Goal: Information Seeking & Learning: Find specific fact

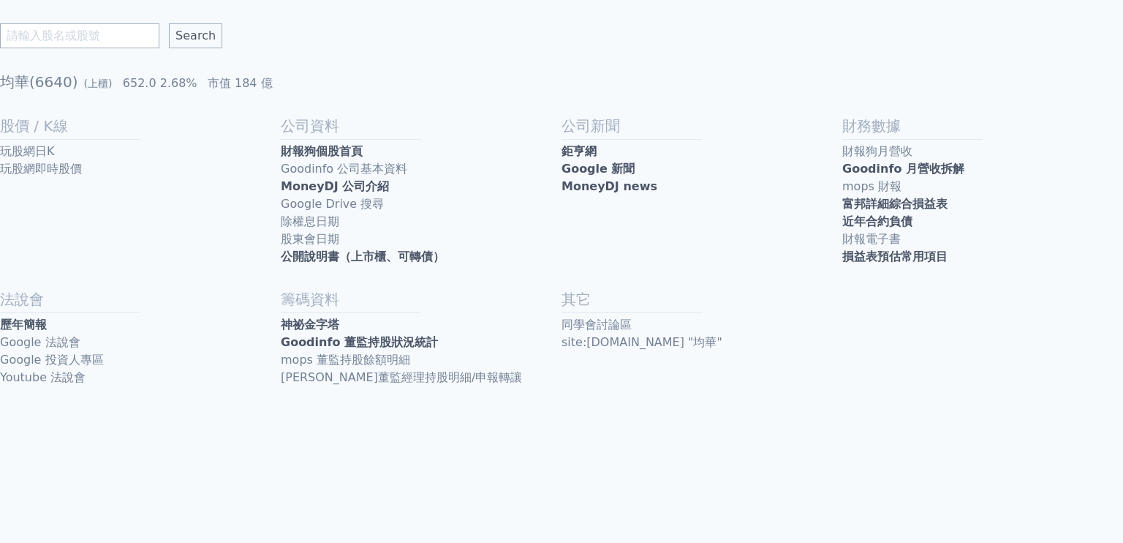
click at [59, 34] on input "text" at bounding box center [79, 35] width 159 height 25
type input "龍德造船"
click at [169, 23] on input "Search" at bounding box center [195, 35] width 53 height 25
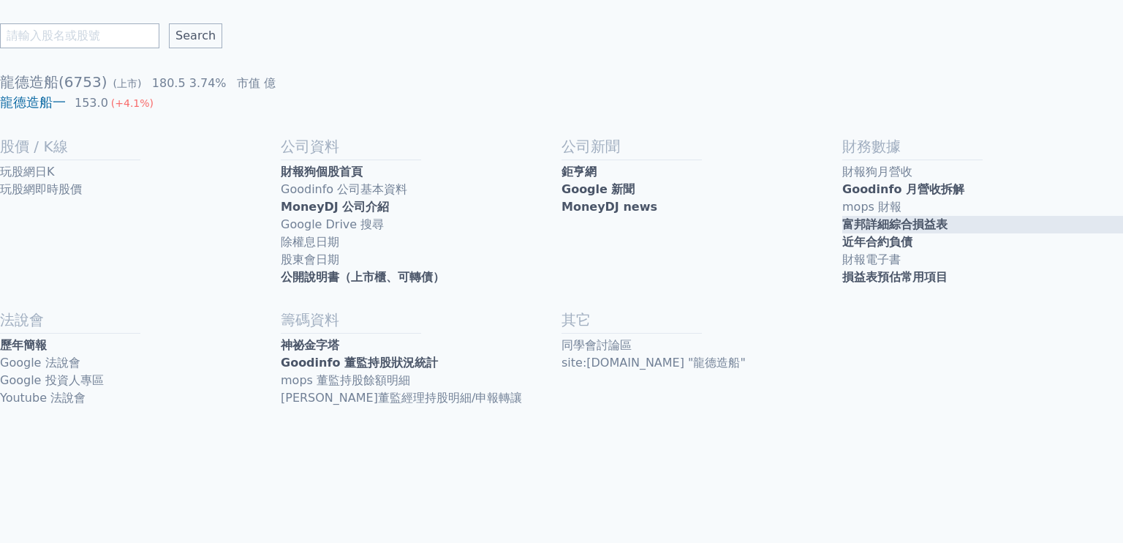
click at [916, 222] on link "富邦詳細綜合損益表" at bounding box center [983, 225] width 281 height 18
click at [61, 31] on input "text" at bounding box center [79, 35] width 159 height 25
type input "台船"
click at [169, 23] on input "Search" at bounding box center [195, 35] width 53 height 25
click at [869, 224] on link "富邦詳細綜合損益表" at bounding box center [983, 225] width 281 height 18
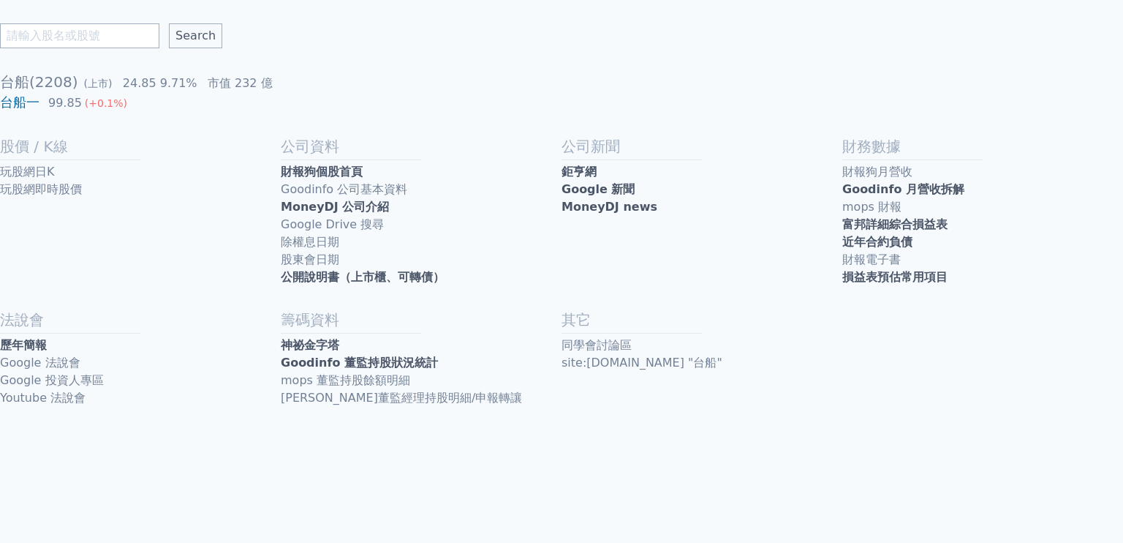
click at [78, 25] on input "text" at bounding box center [79, 35] width 159 height 25
type input "雷虎"
click at [169, 23] on input "Search" at bounding box center [195, 35] width 53 height 25
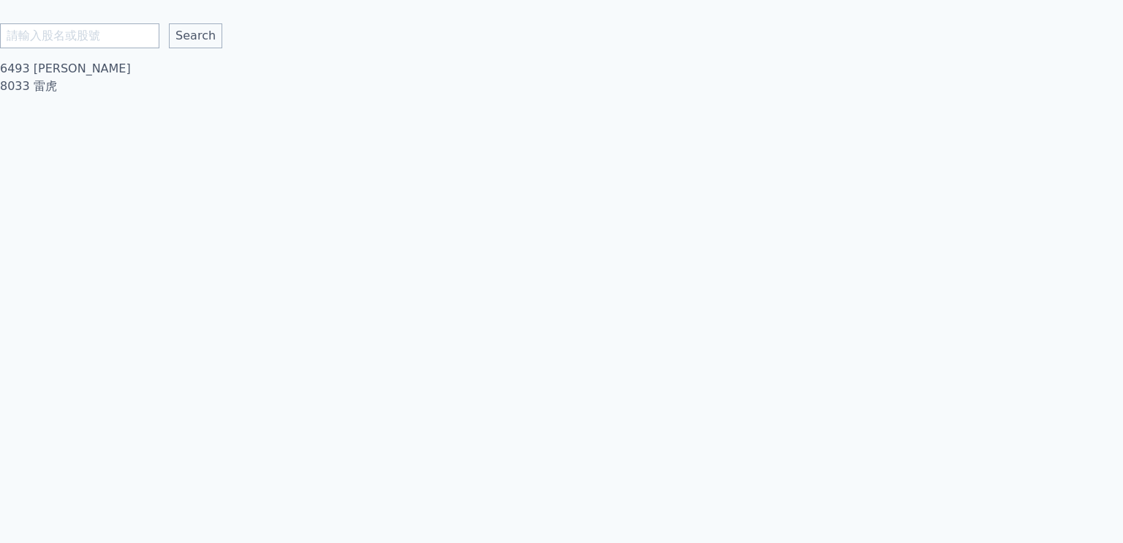
click at [25, 83] on link "8033 雷虎" at bounding box center [28, 86] width 57 height 14
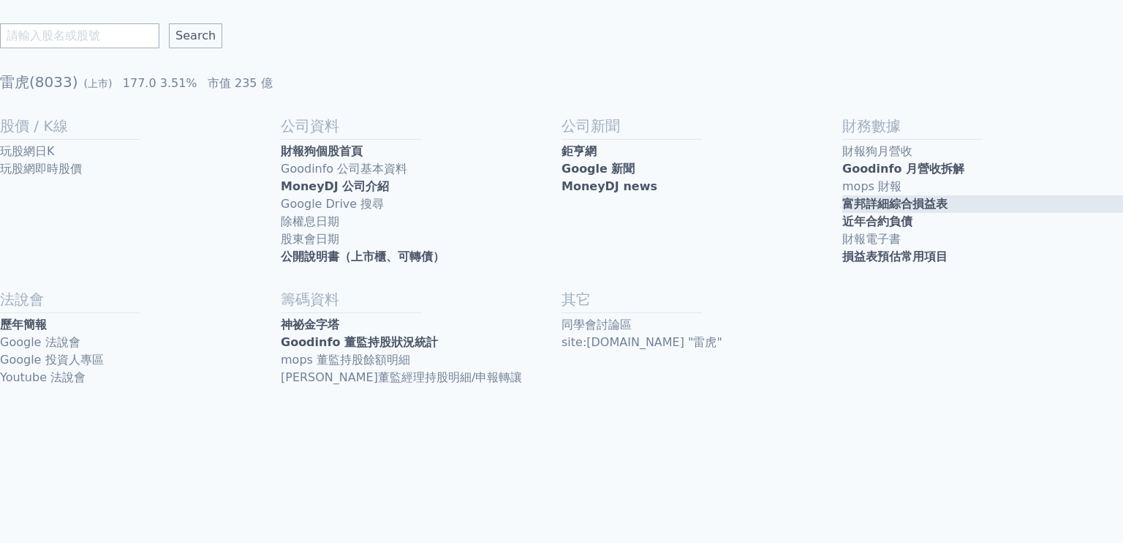
click at [897, 198] on link "富邦詳細綜合損益表" at bounding box center [983, 204] width 281 height 18
click at [67, 26] on input "text" at bounding box center [79, 35] width 159 height 25
type input "中信造船"
click at [169, 23] on input "Search" at bounding box center [195, 35] width 53 height 25
click at [886, 202] on link "富邦詳細綜合損益表" at bounding box center [983, 204] width 281 height 18
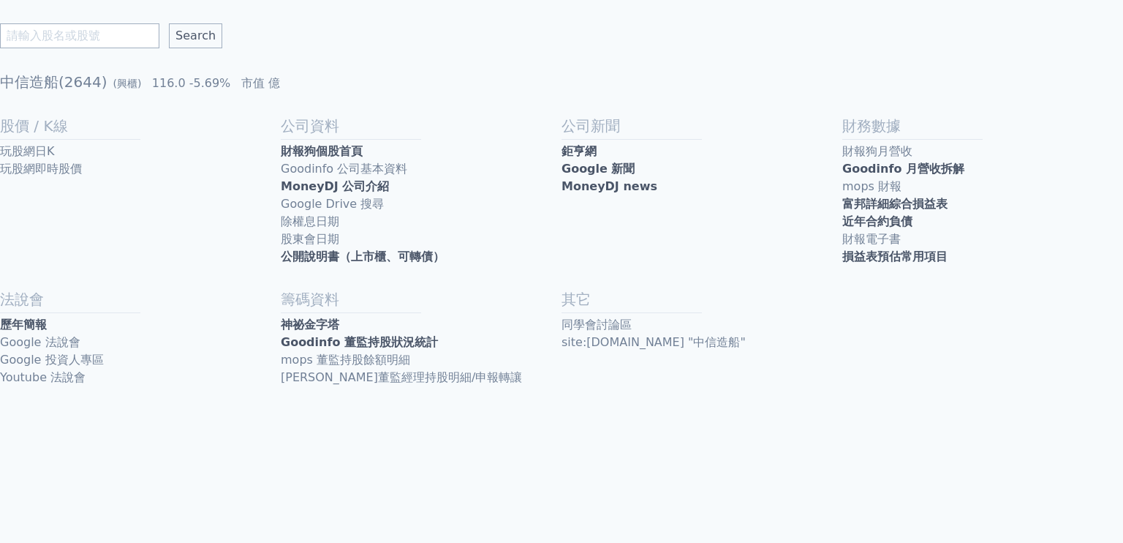
click at [70, 23] on input "text" at bounding box center [79, 35] width 159 height 25
type input "雷虎"
click at [169, 23] on input "Search" at bounding box center [195, 35] width 53 height 25
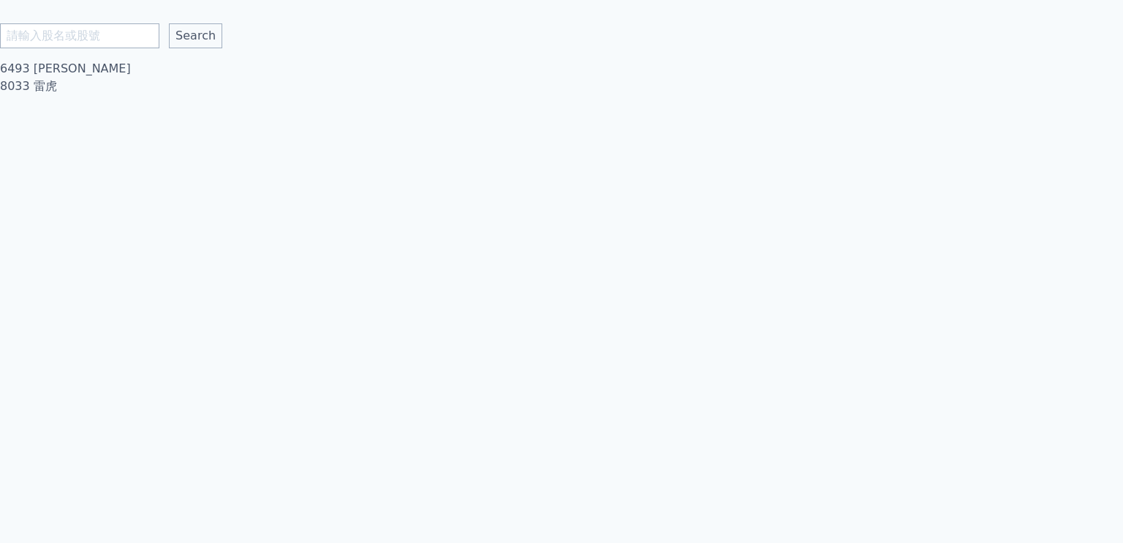
click at [45, 89] on link "8033 雷虎" at bounding box center [28, 86] width 57 height 14
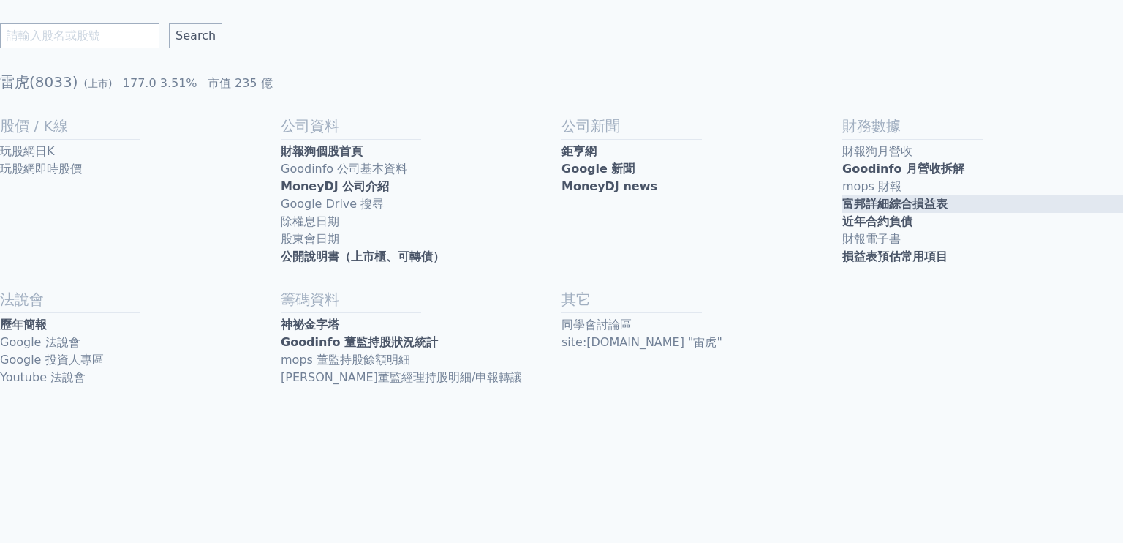
click at [919, 206] on link "富邦詳細綜合損益表" at bounding box center [983, 204] width 281 height 18
click at [48, 38] on input "text" at bounding box center [79, 35] width 159 height 25
type input "碳基"
click at [169, 23] on input "Search" at bounding box center [195, 35] width 53 height 25
click at [69, 31] on input "text" at bounding box center [79, 35] width 159 height 25
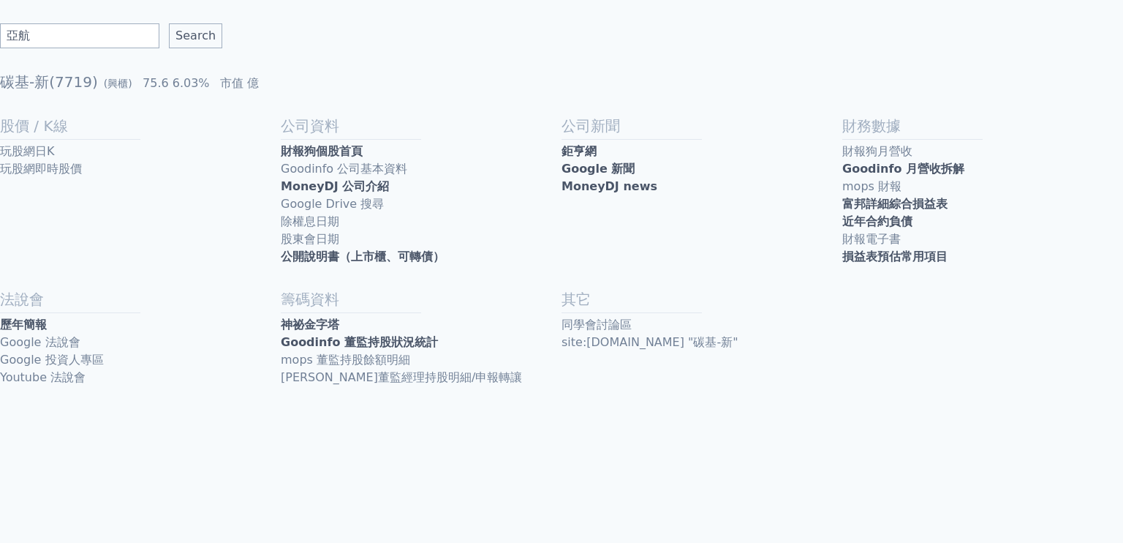
type input "亞航"
click at [169, 23] on input "Search" at bounding box center [195, 35] width 53 height 25
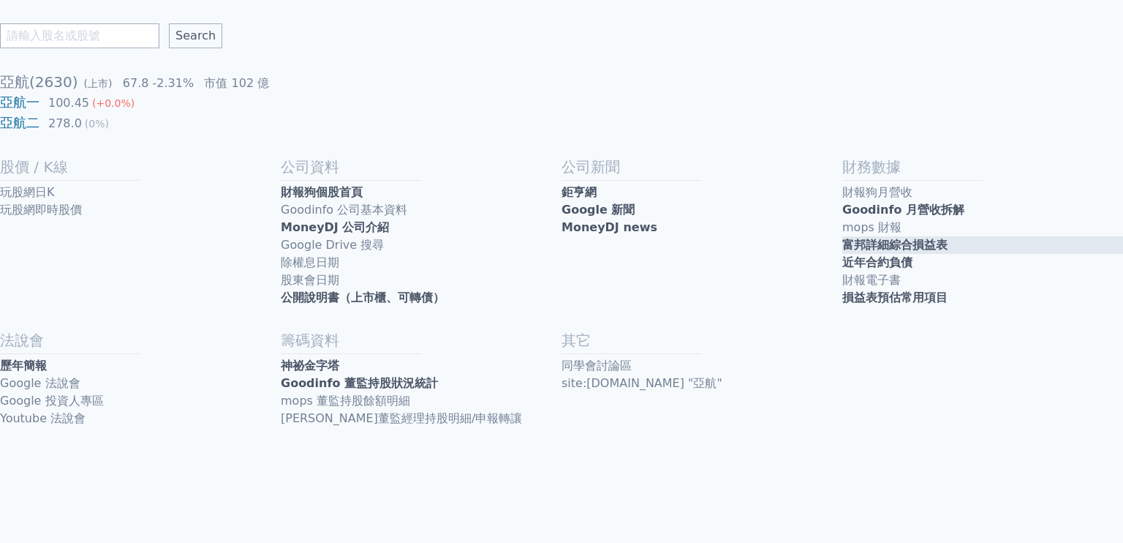
click at [889, 244] on link "富邦詳細綜合損益表" at bounding box center [983, 245] width 281 height 18
drag, startPoint x: 113, startPoint y: 21, endPoint x: 105, endPoint y: 30, distance: 11.9
click at [105, 30] on div "Search 亞航(2630) (上市) 67.8 -2.31% 市值 102 億 亞航一 100.45 (+0.0%) 亞航二 278.0 (0%) 股價 …" at bounding box center [561, 225] width 1123 height 451
click at [105, 30] on input "text" at bounding box center [79, 35] width 159 height 25
type input "碳基"
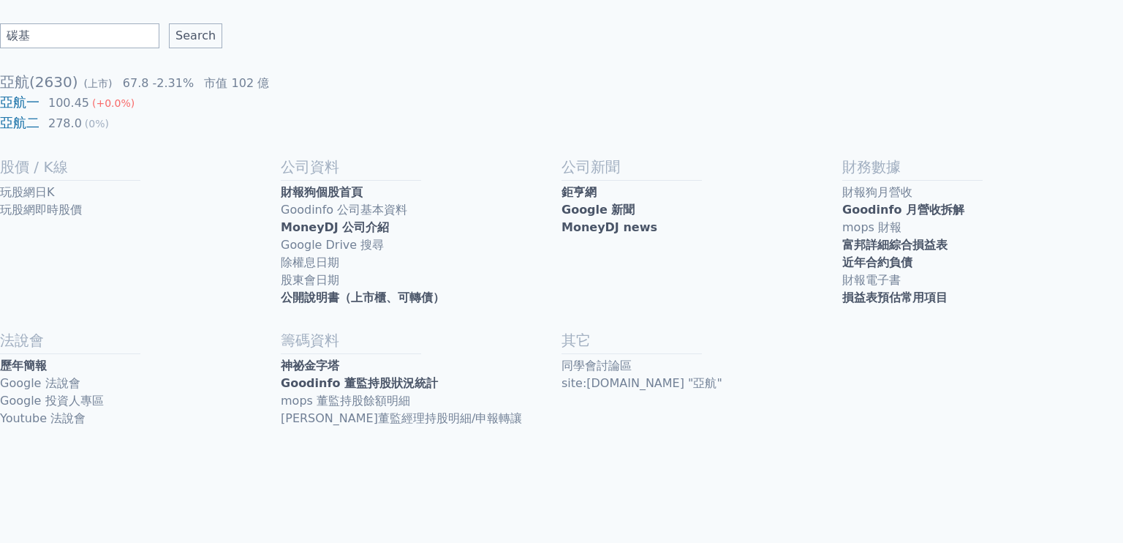
click at [169, 23] on input "Search" at bounding box center [195, 35] width 53 height 25
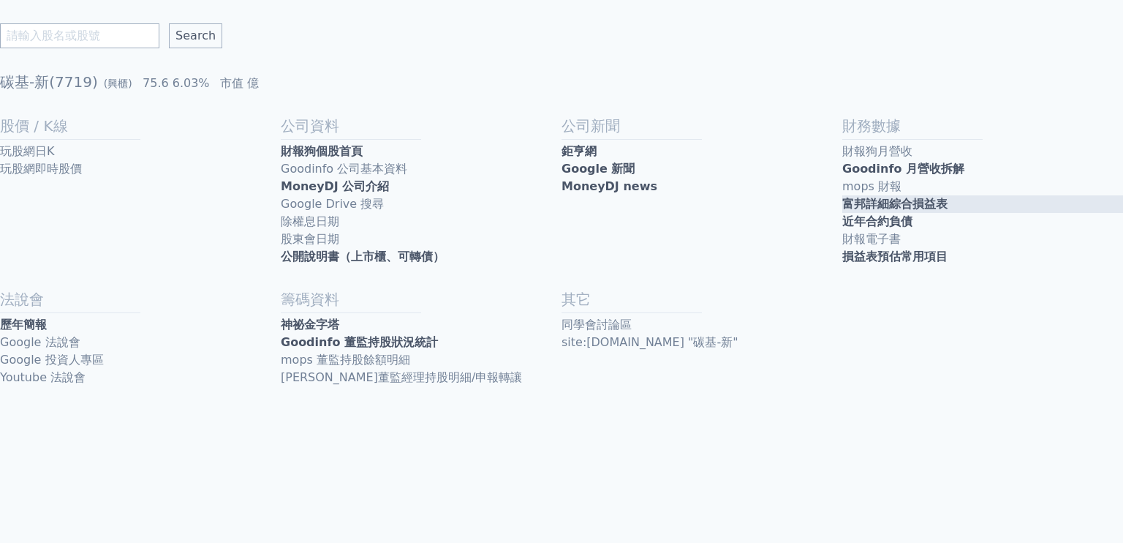
click at [960, 203] on link "富邦詳細綜合損益表" at bounding box center [983, 204] width 281 height 18
click at [91, 28] on input "text" at bounding box center [79, 35] width 159 height 25
type input "台船"
click at [169, 23] on input "Search" at bounding box center [195, 35] width 53 height 25
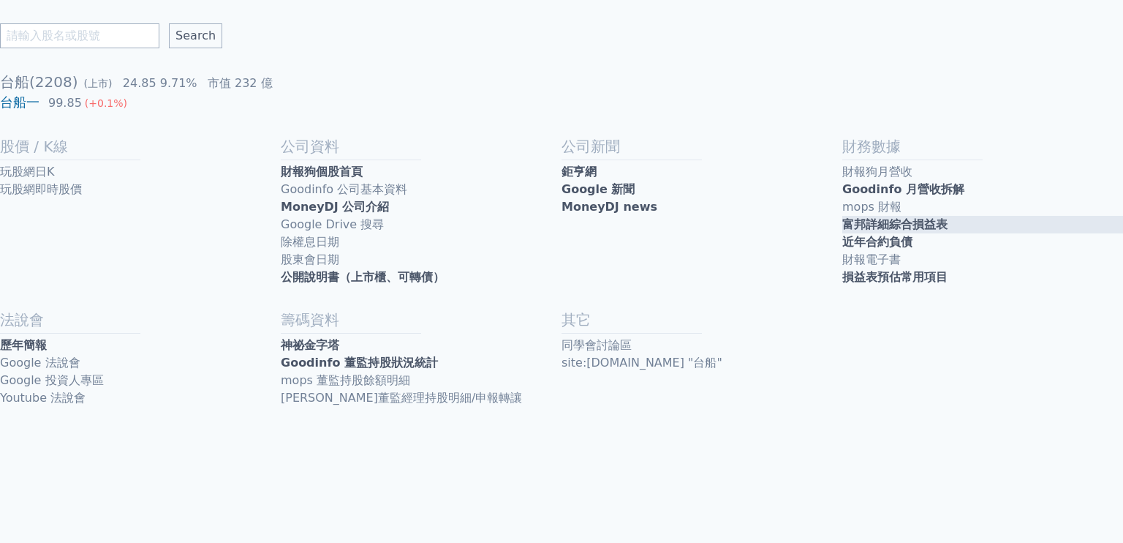
click at [904, 225] on link "富邦詳細綜合損益表" at bounding box center [983, 225] width 281 height 18
click at [96, 27] on input "text" at bounding box center [79, 35] width 159 height 25
type input "龍德造船"
click at [169, 23] on input "Search" at bounding box center [195, 35] width 53 height 25
click at [872, 219] on link "富邦詳細綜合損益表" at bounding box center [983, 225] width 281 height 18
